Goal: Subscribe to service/newsletter

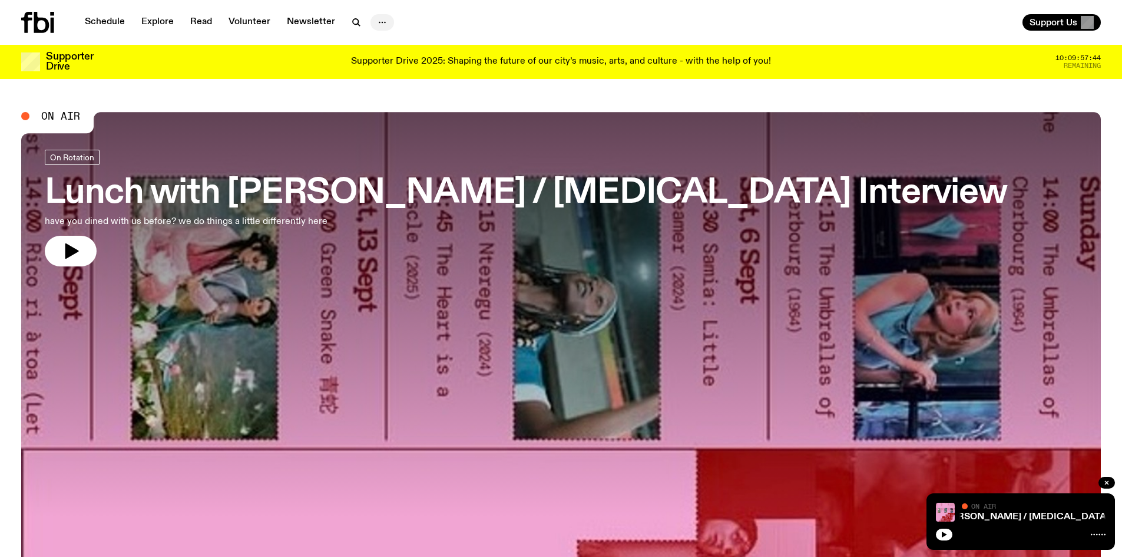
click at [381, 22] on icon "button" at bounding box center [382, 22] width 14 height 14
click at [310, 21] on link "Newsletter" at bounding box center [311, 22] width 62 height 16
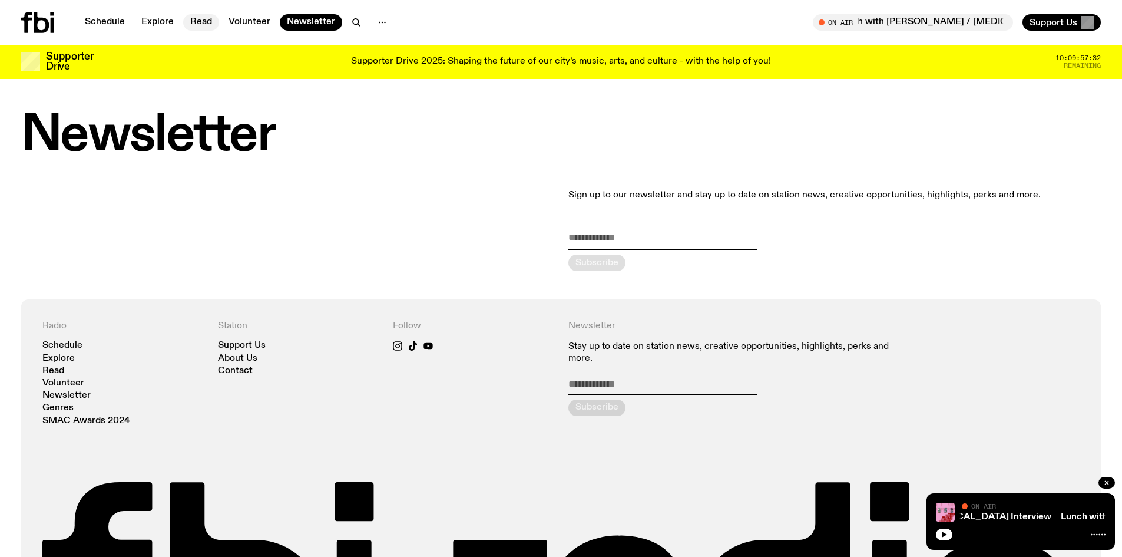
click at [197, 24] on link "Read" at bounding box center [201, 22] width 36 height 16
